Goal: Transaction & Acquisition: Purchase product/service

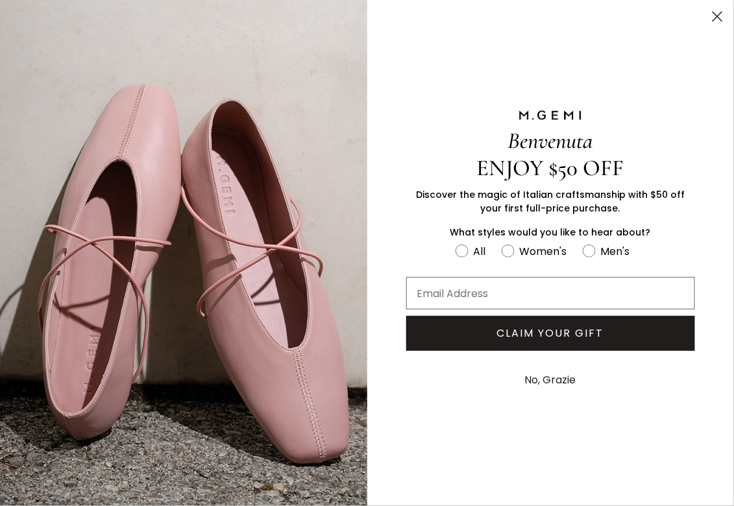
click at [718, 18] on circle "Close dialog" at bounding box center [717, 16] width 21 height 21
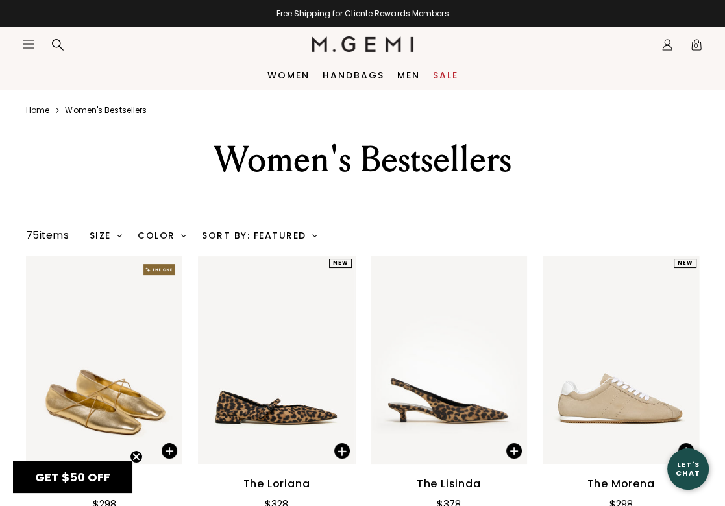
click at [276, 233] on div "Sort By: Featured" at bounding box center [260, 236] width 116 height 10
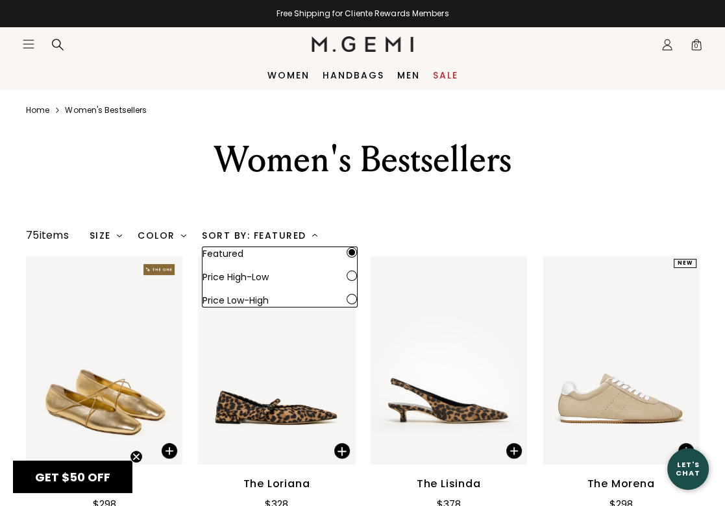
drag, startPoint x: 276, startPoint y: 233, endPoint x: 186, endPoint y: 232, distance: 89.6
click at [277, 233] on div "Sort By: Featured" at bounding box center [260, 236] width 116 height 10
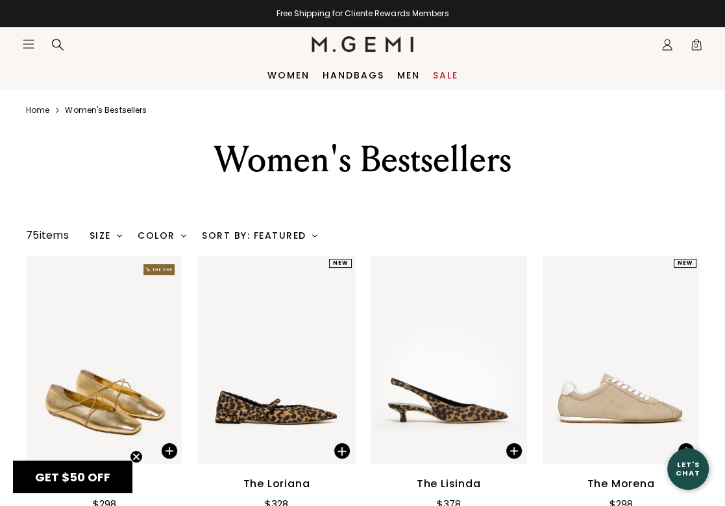
click at [171, 231] on div "Color" at bounding box center [162, 236] width 49 height 10
click at [113, 237] on div "Size" at bounding box center [106, 236] width 33 height 10
click at [301, 74] on link "Women" at bounding box center [289, 75] width 42 height 10
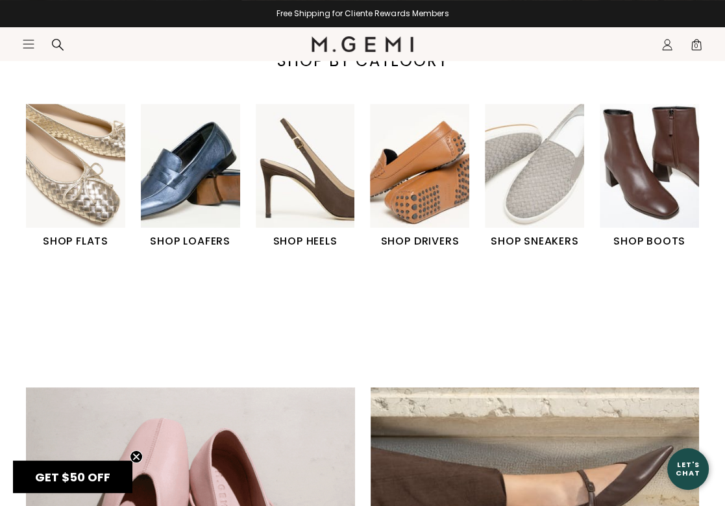
click at [671, 199] on img "6 / 6" at bounding box center [649, 166] width 99 height 124
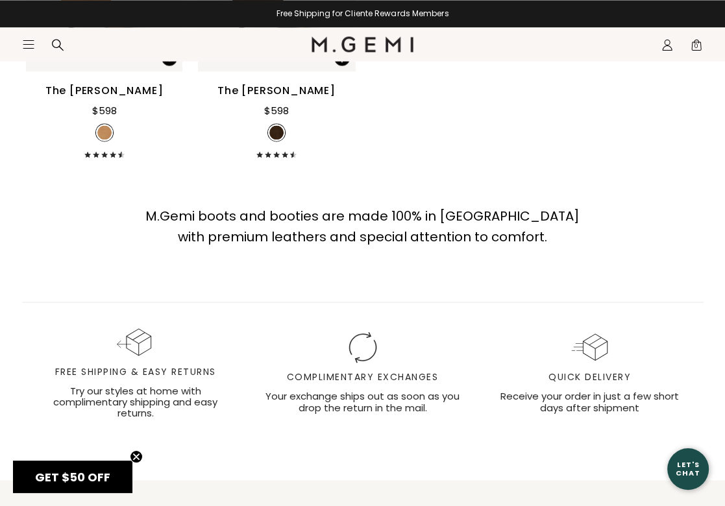
scroll to position [1688, 0]
